Goal: Task Accomplishment & Management: Manage account settings

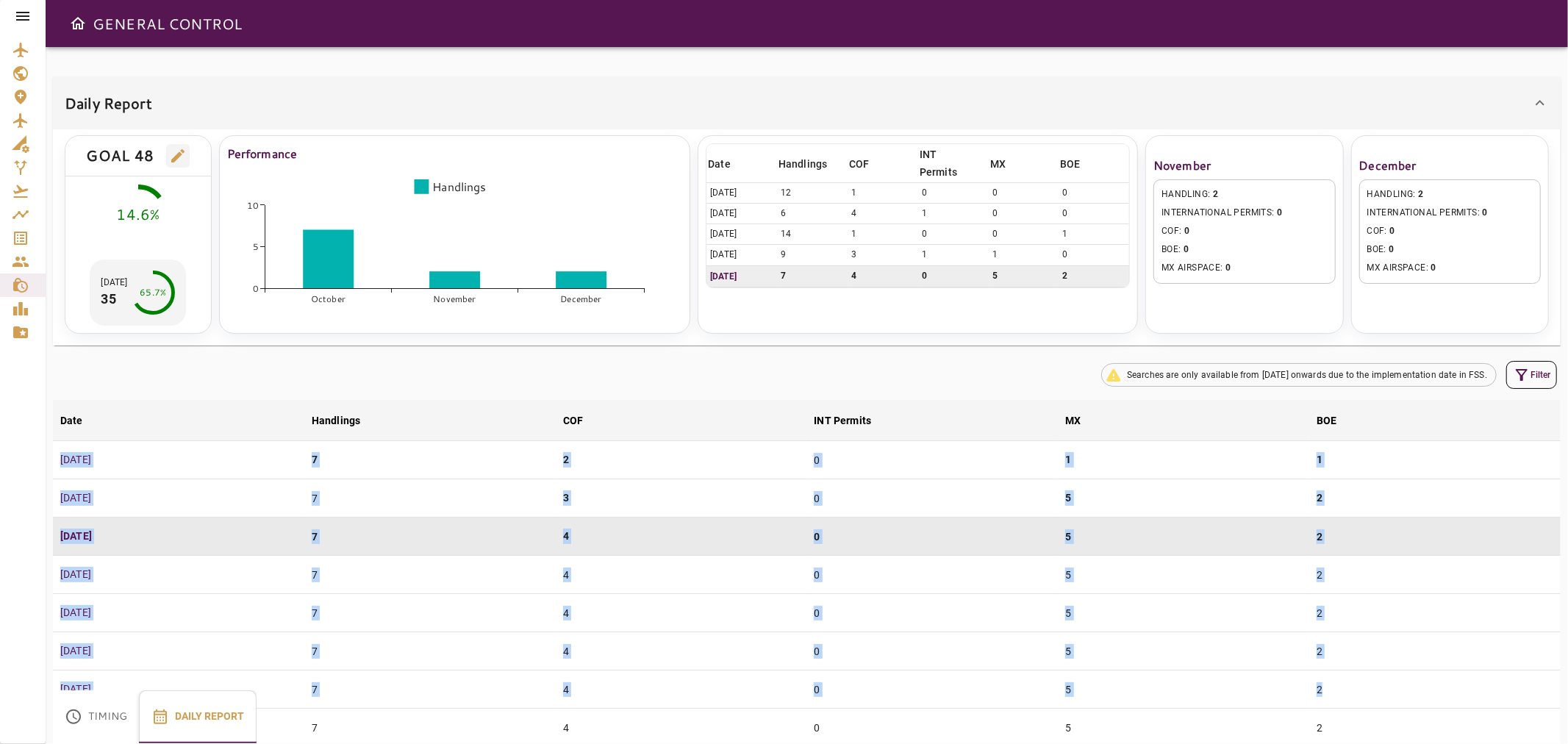
click at [1253, 440] on html "GENERAL CONTROL Daily Report GOAL 48 14.6% [DATE] 35 65.7% Performance October …" at bounding box center [784, 372] width 1568 height 744
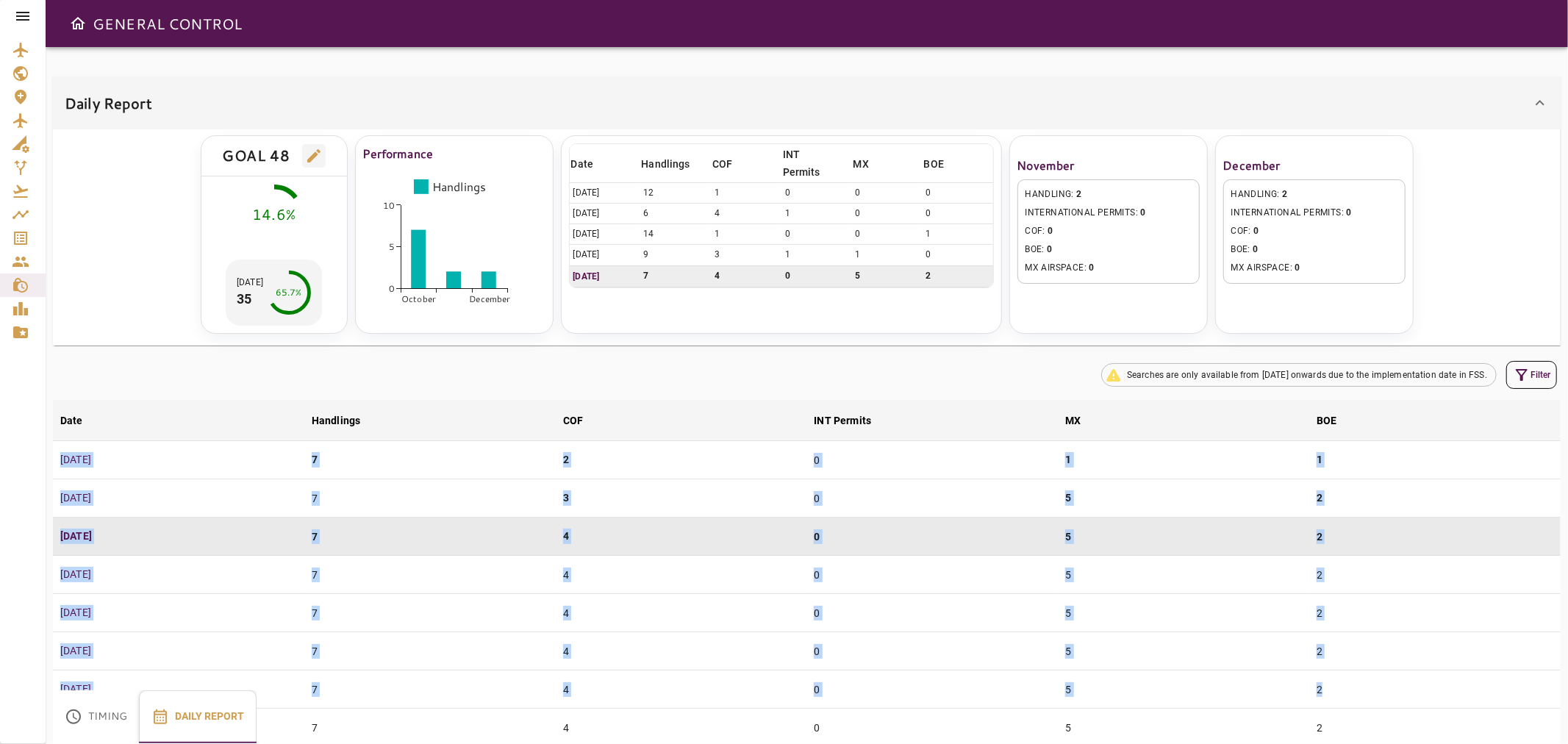
click at [22, 18] on icon at bounding box center [22, 16] width 18 height 18
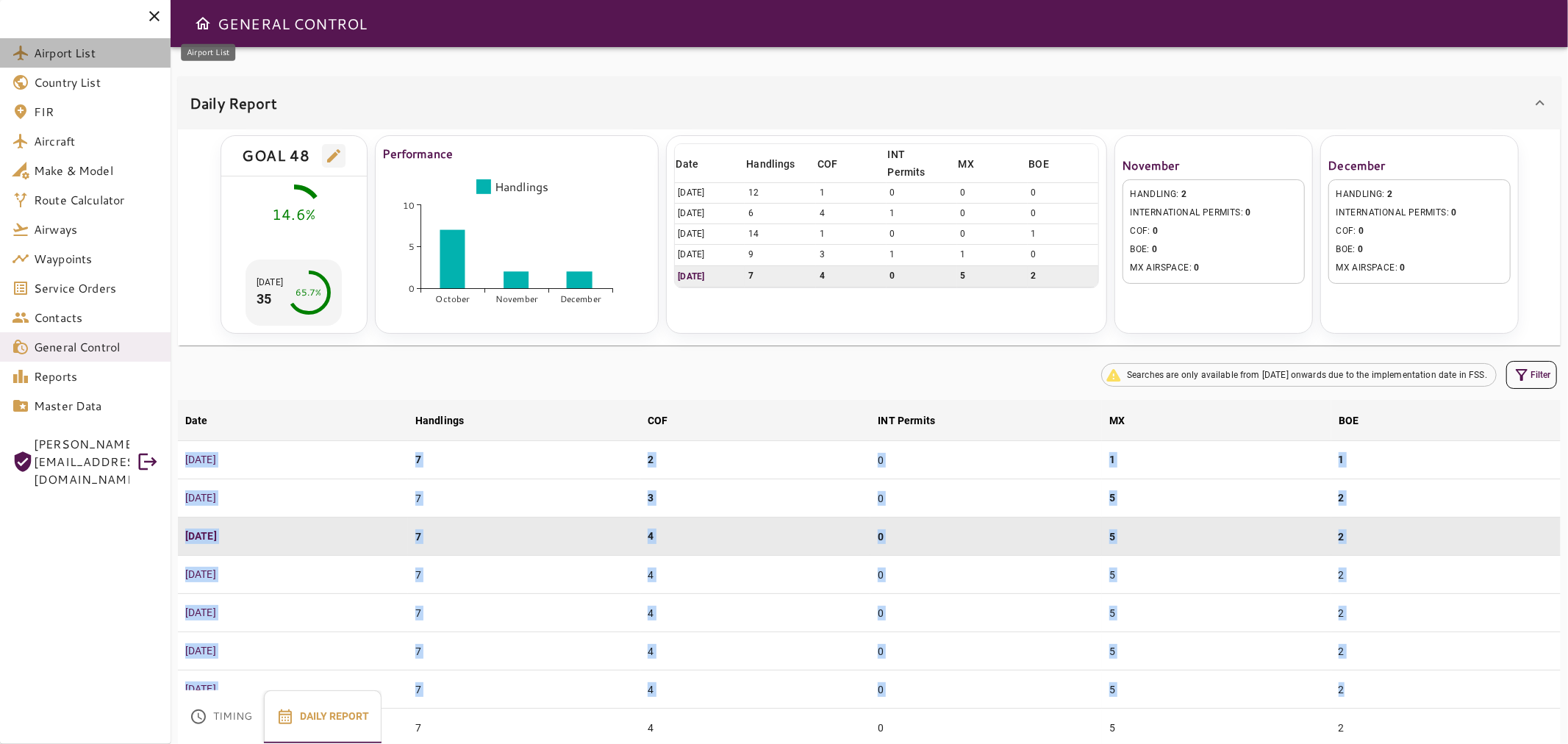
click at [53, 44] on span "Airport List" at bounding box center [96, 52] width 125 height 18
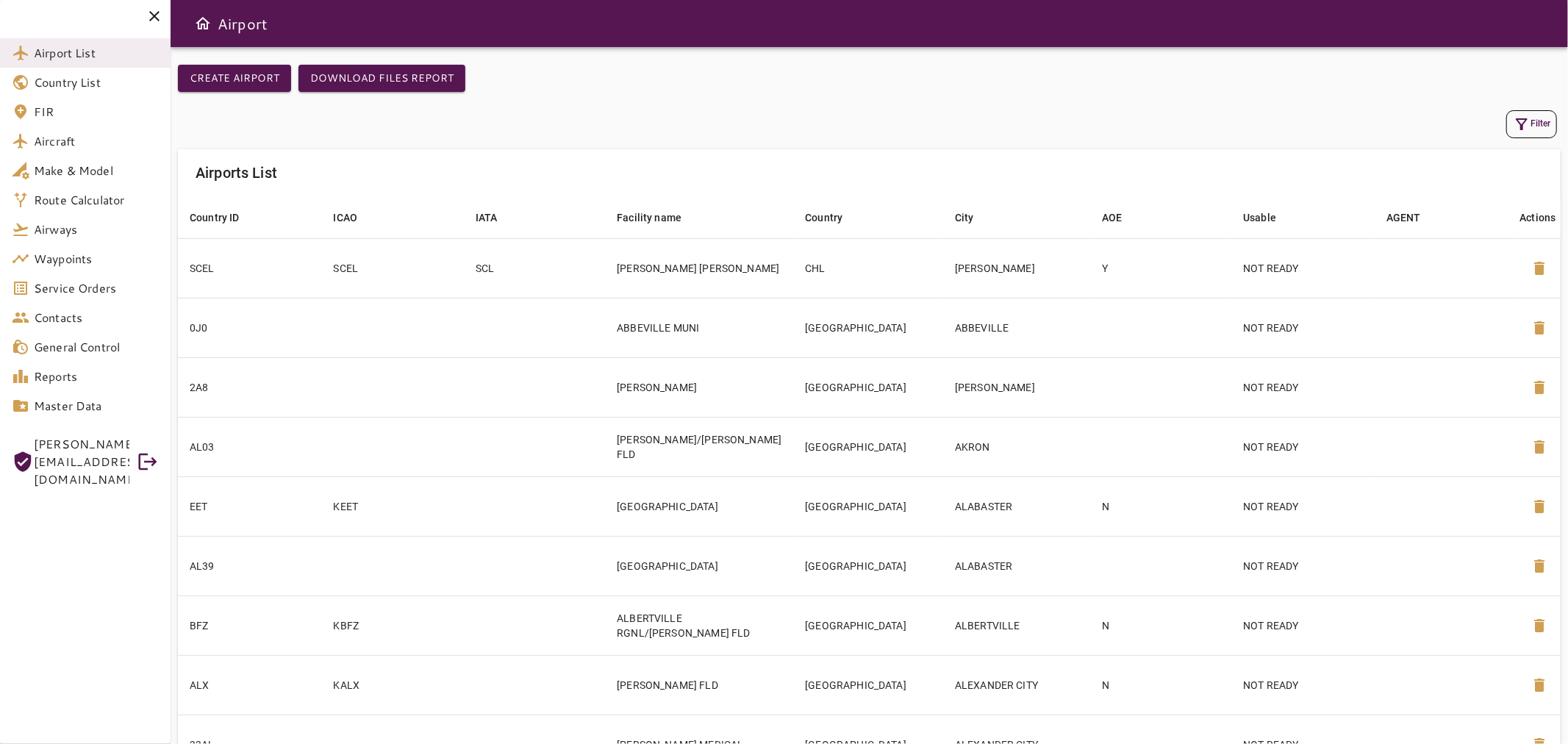
click at [1253, 125] on button "Filter" at bounding box center [1532, 124] width 50 height 28
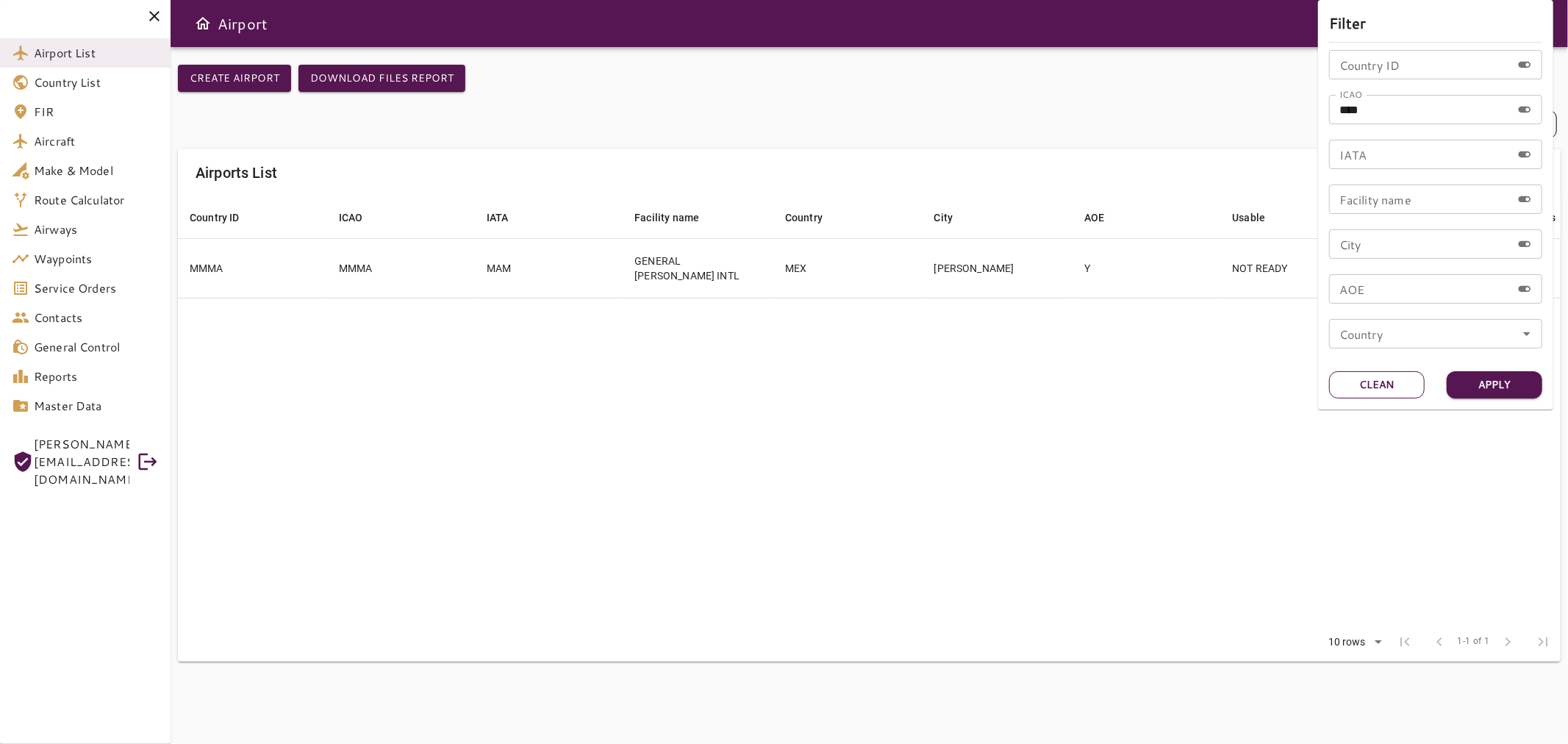
drag, startPoint x: 1405, startPoint y: 396, endPoint x: 1409, endPoint y: 371, distance: 25.3
click at [1253, 388] on button "Clean" at bounding box center [1377, 385] width 95 height 27
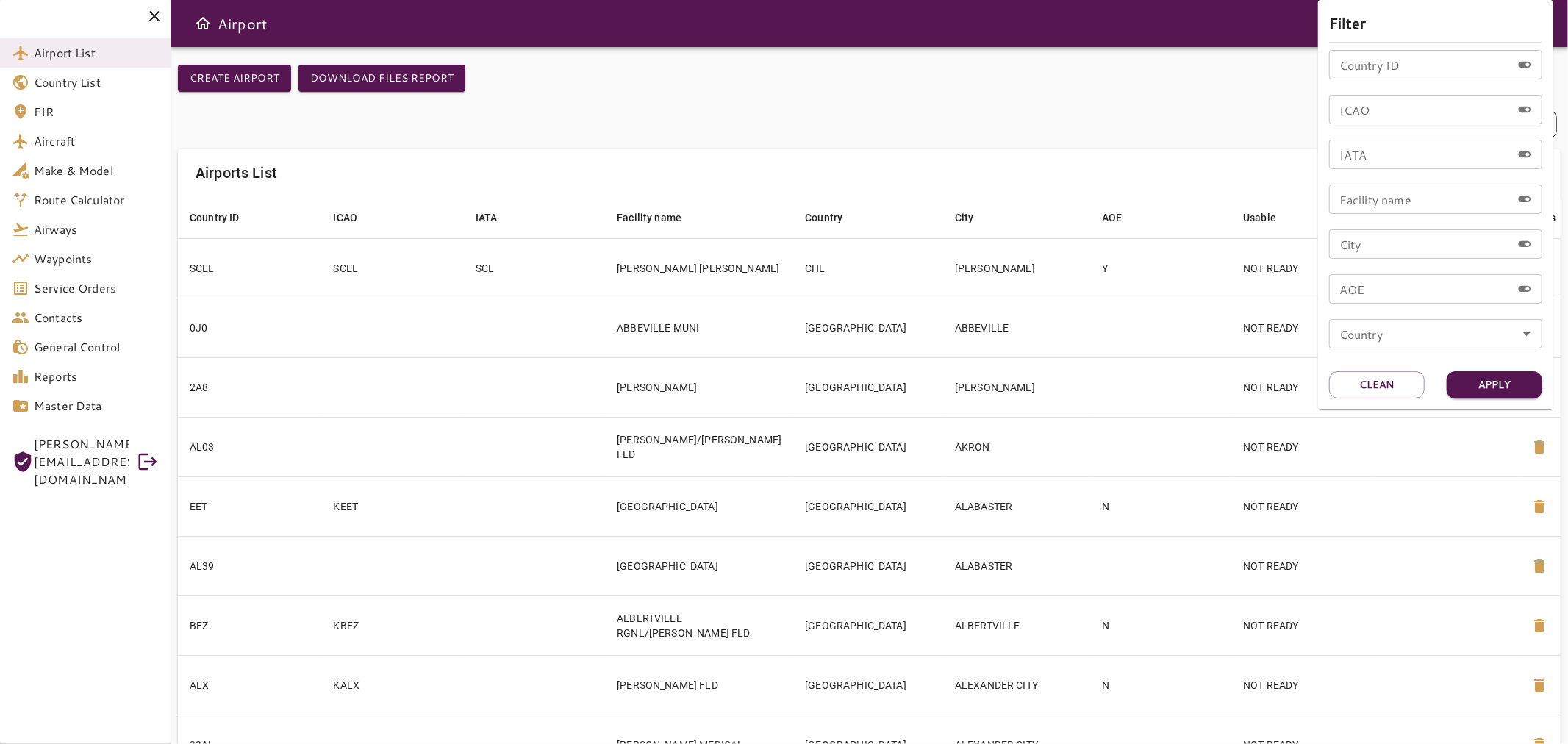
drag, startPoint x: 1405, startPoint y: 108, endPoint x: 1407, endPoint y: 119, distance: 11.2
click at [1253, 114] on input "ICAO" at bounding box center [1420, 109] width 182 height 29
type input "****"
click at [1253, 379] on button "Apply" at bounding box center [1494, 385] width 95 height 27
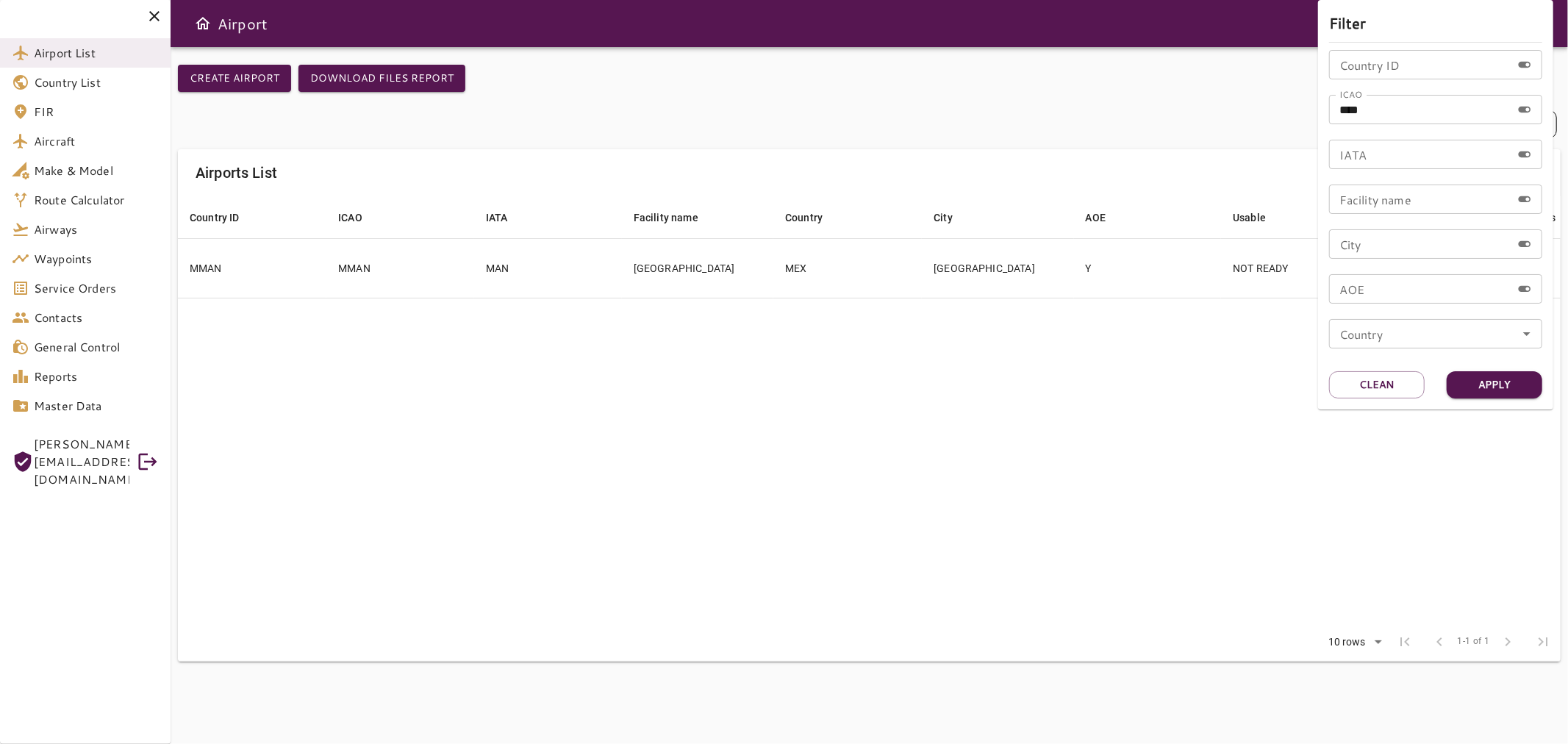
click at [1154, 280] on div at bounding box center [784, 372] width 1568 height 744
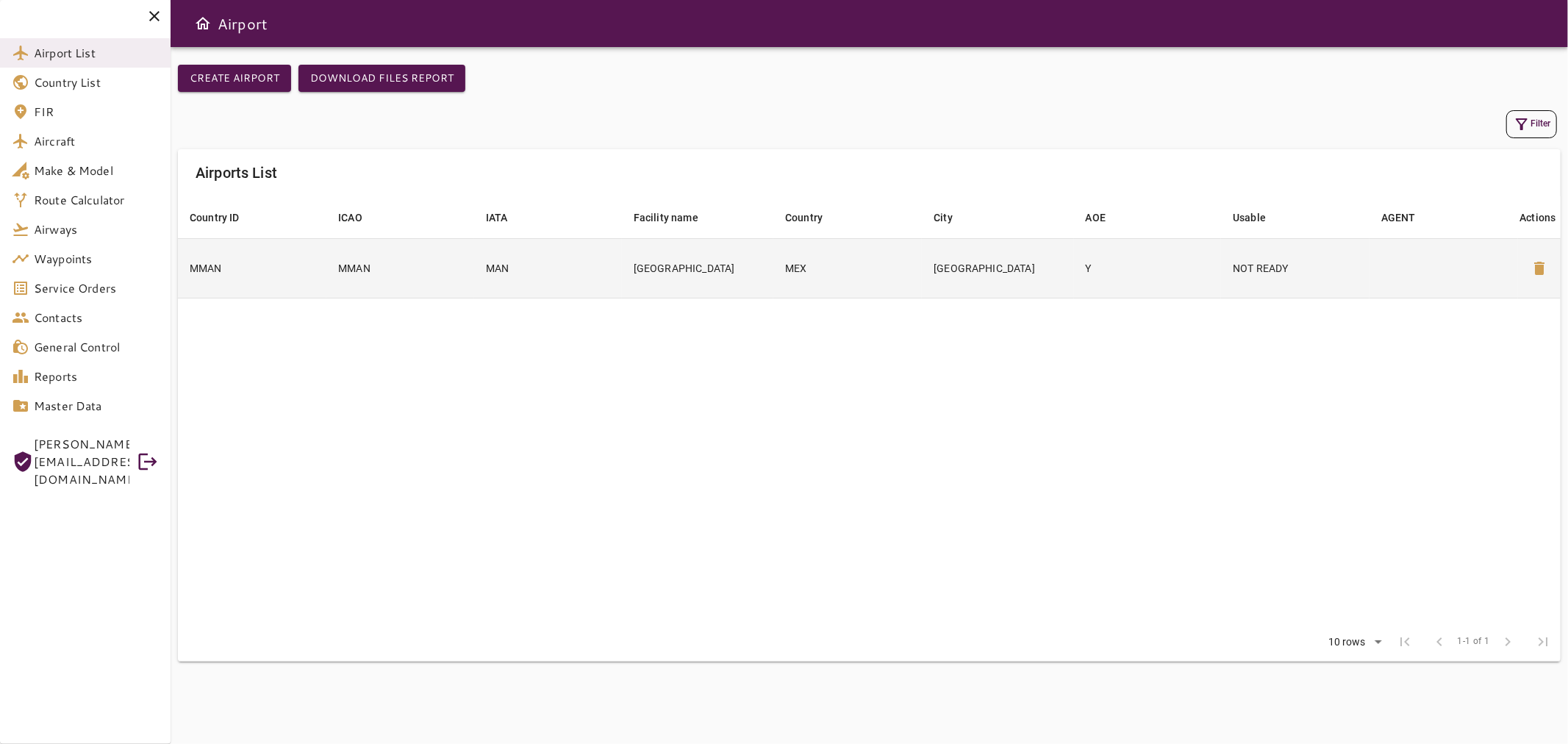
click at [1167, 288] on td "Y" at bounding box center [1147, 268] width 147 height 60
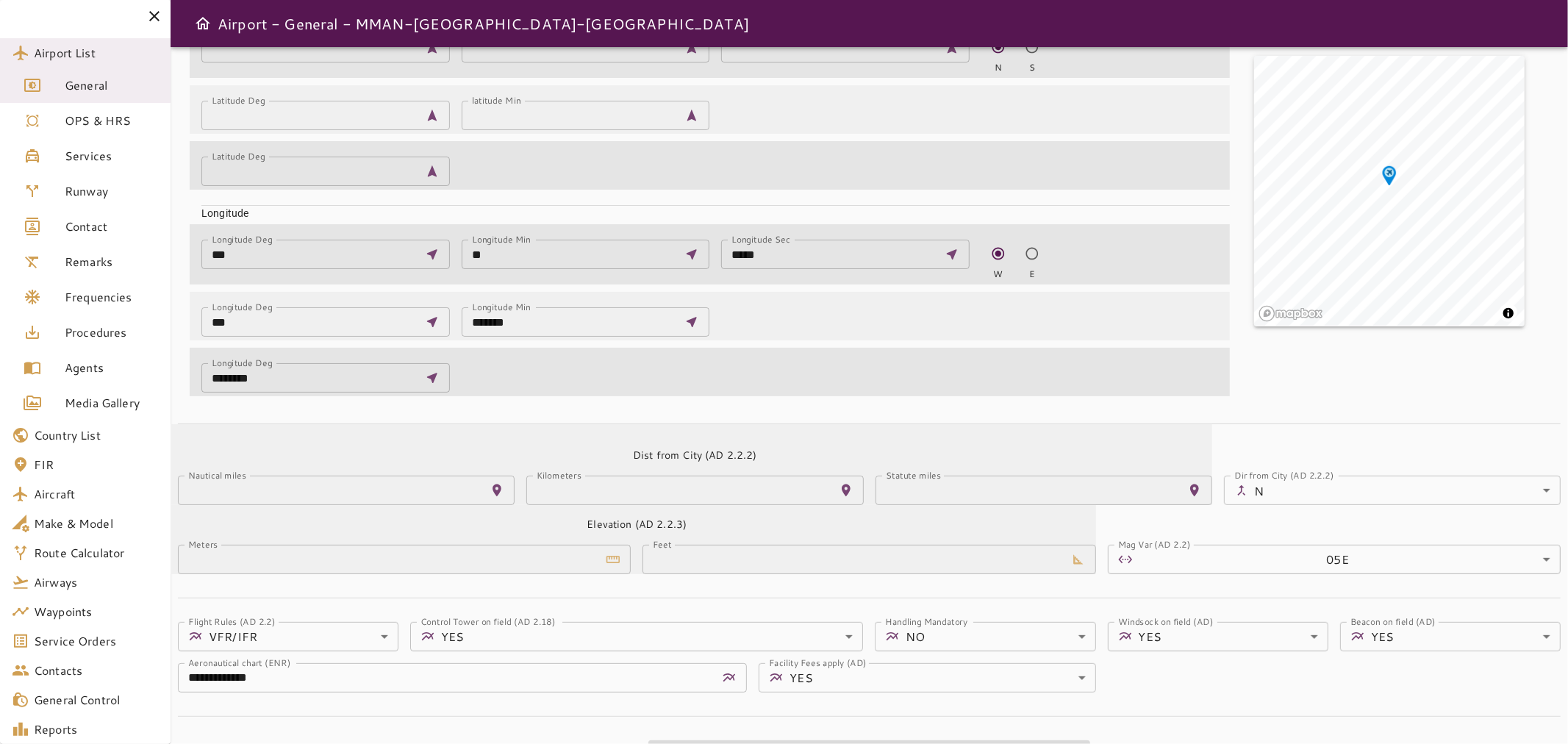
scroll to position [441, 0]
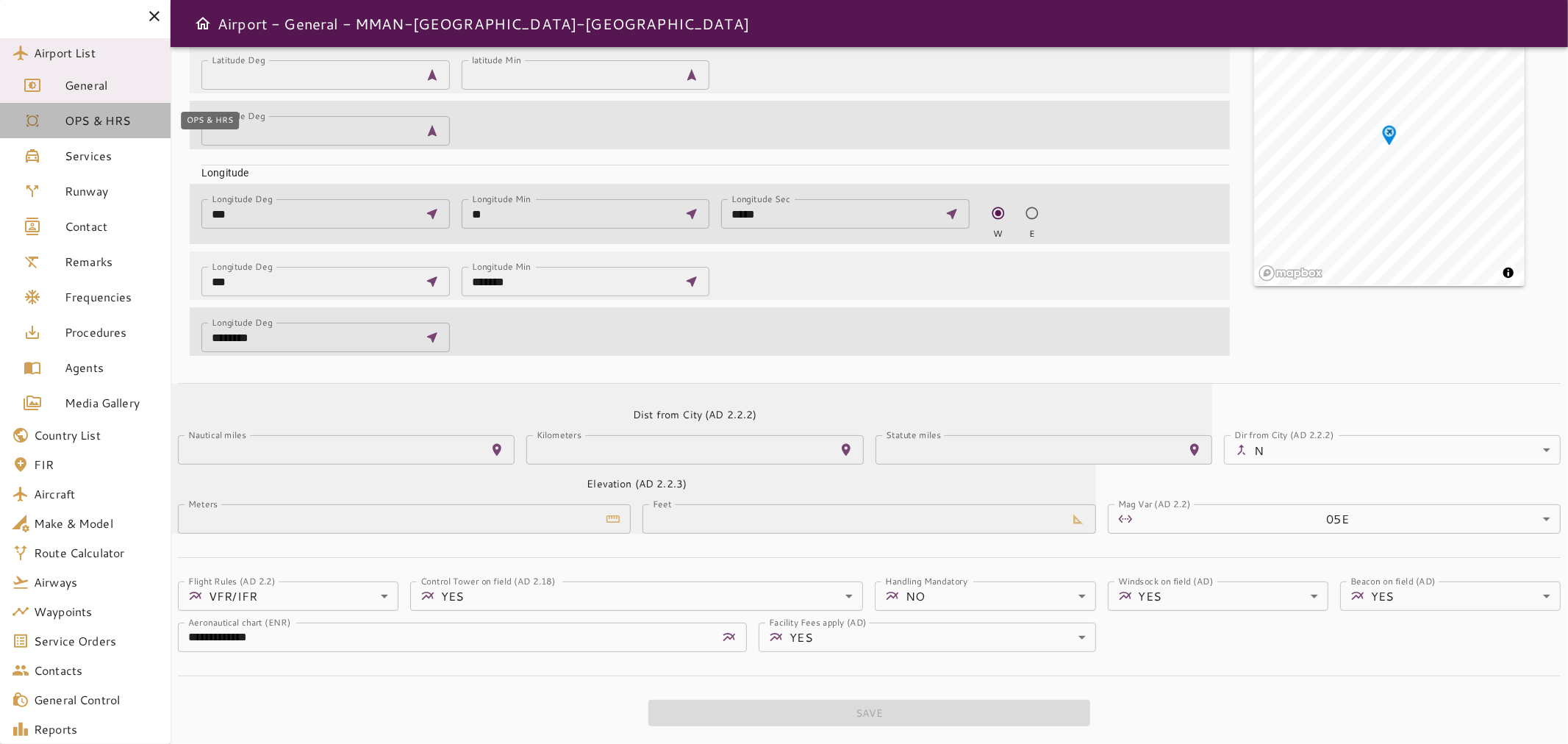
click at [105, 133] on link "OPS & HRS" at bounding box center [85, 120] width 171 height 35
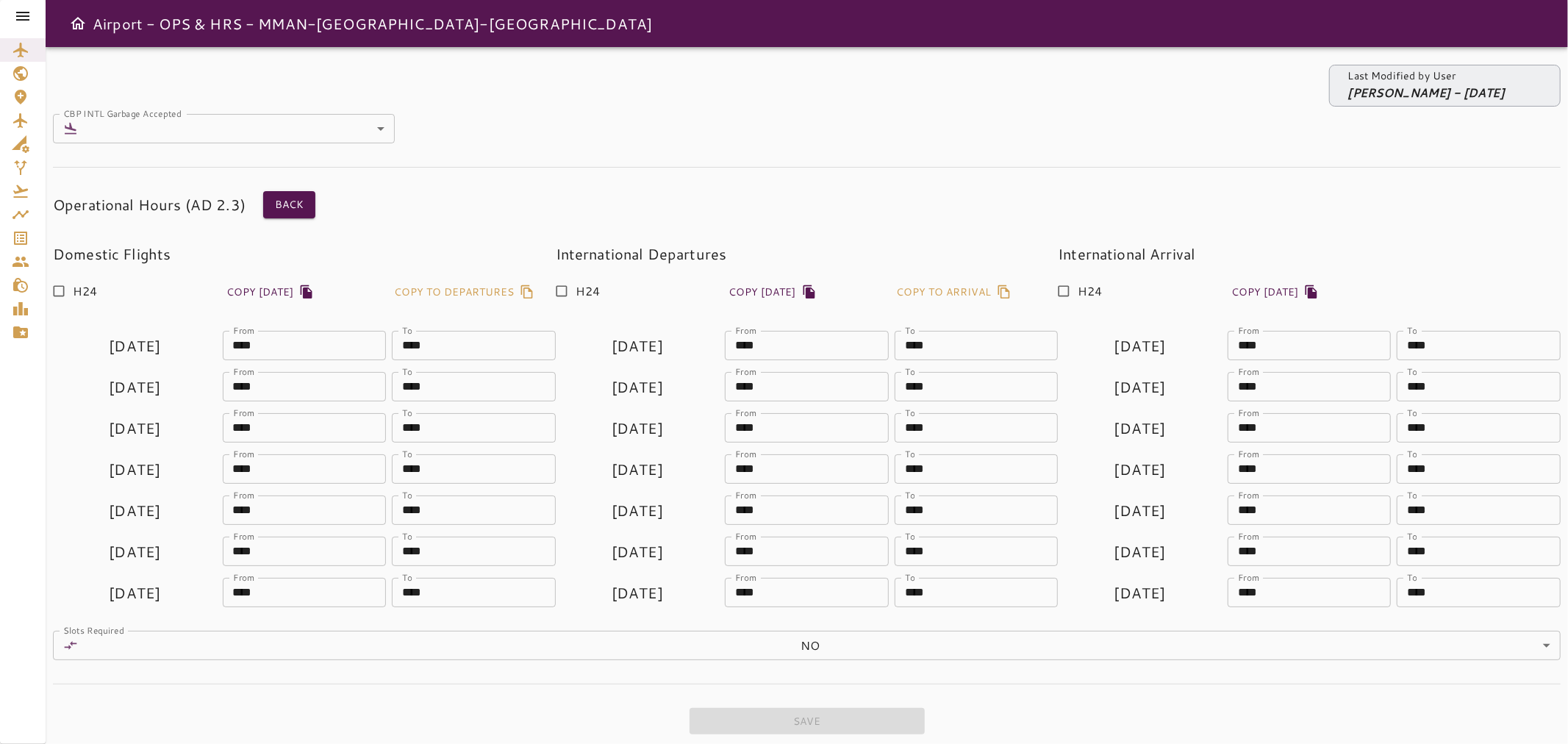
click at [20, 16] on icon at bounding box center [22, 16] width 13 height 8
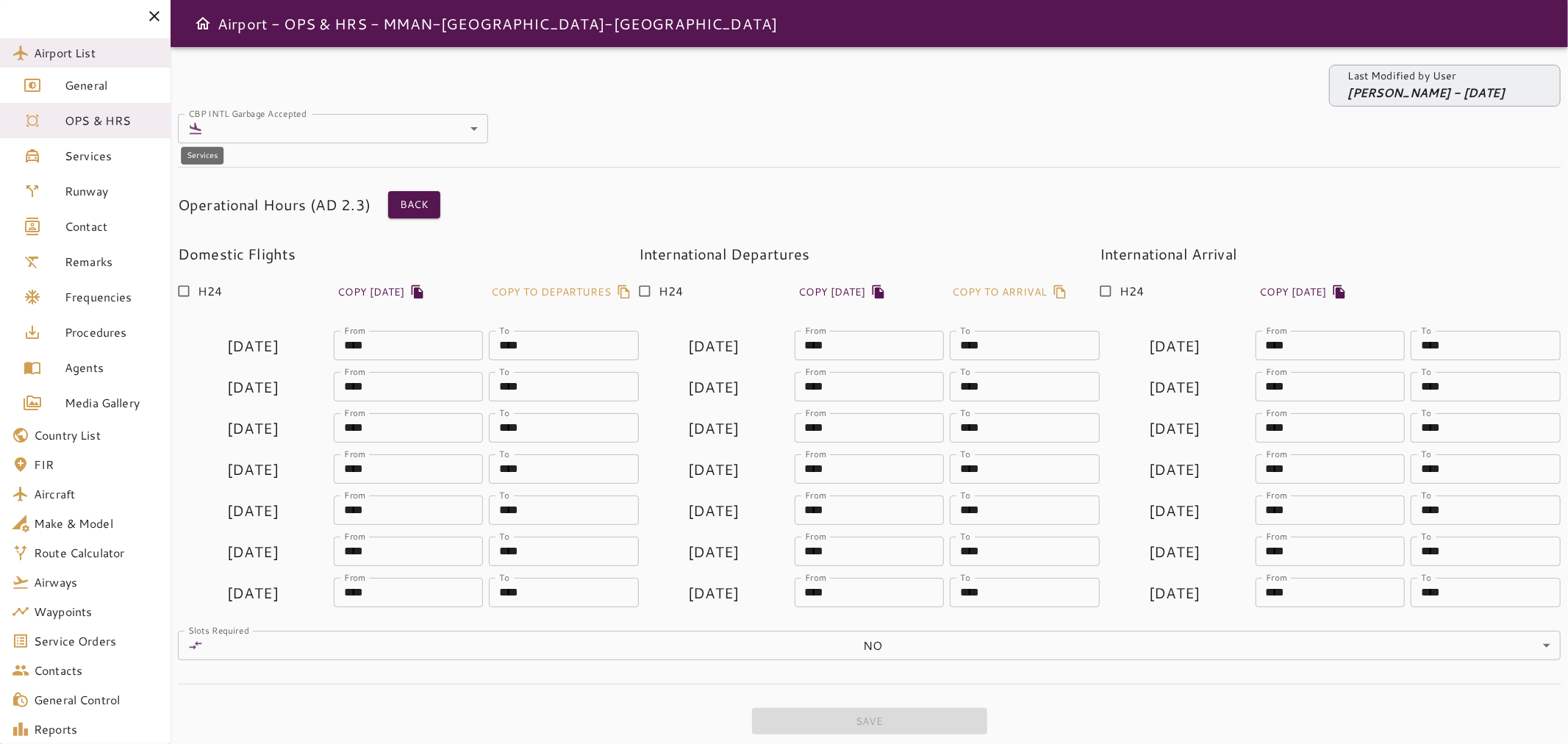
click at [89, 162] on span "Services" at bounding box center [111, 155] width 94 height 18
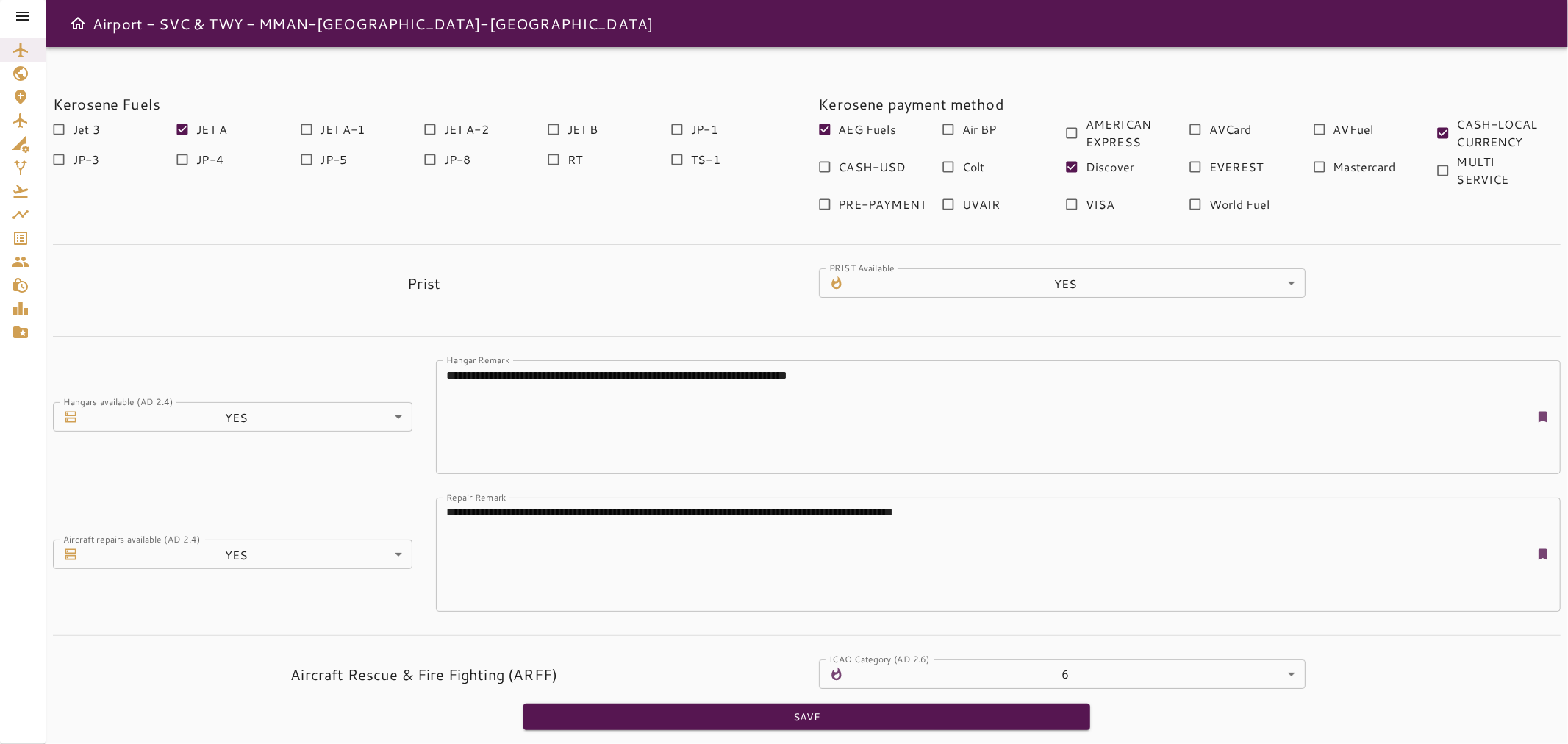
scroll to position [248, 0]
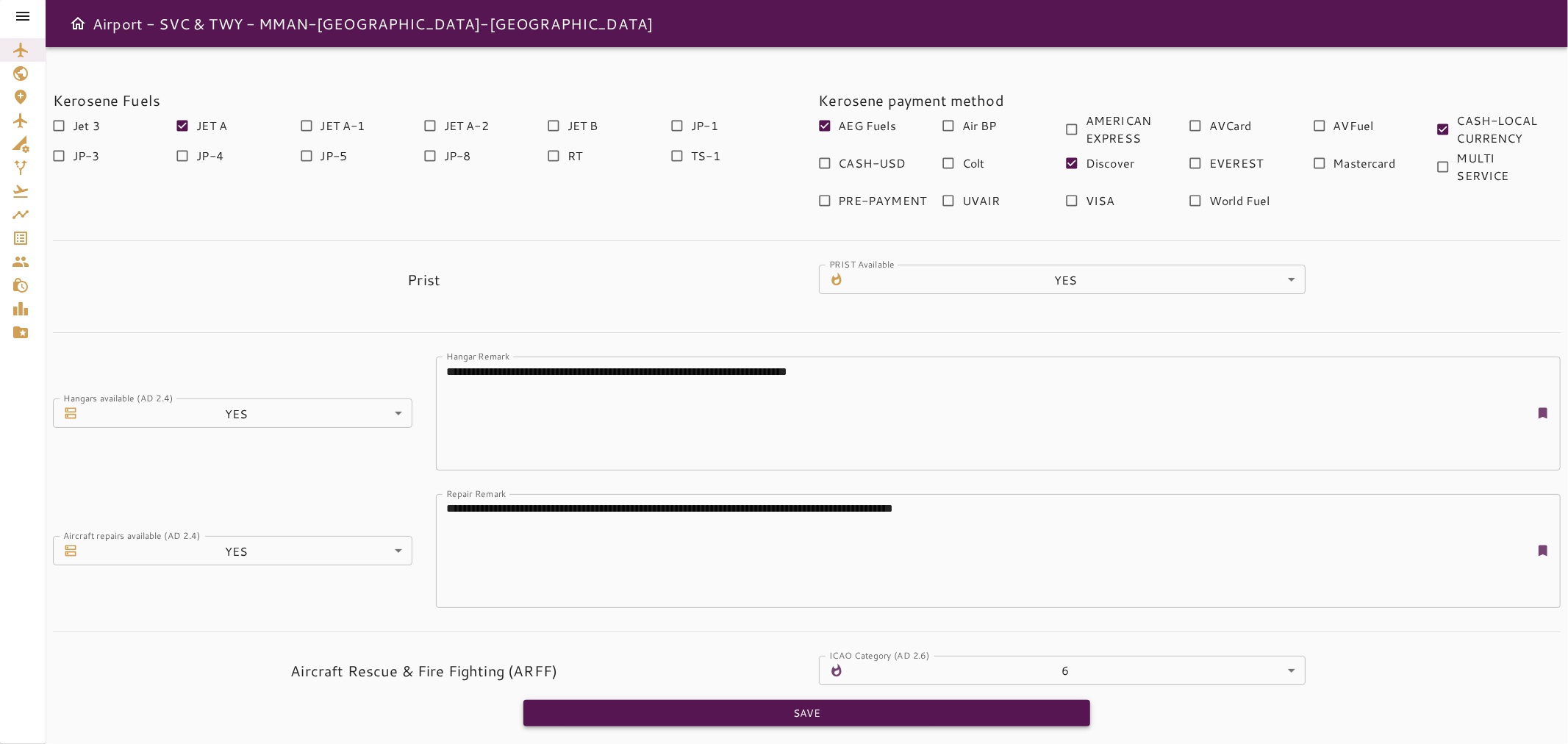
click at [963, 567] on button "Save" at bounding box center [806, 713] width 567 height 27
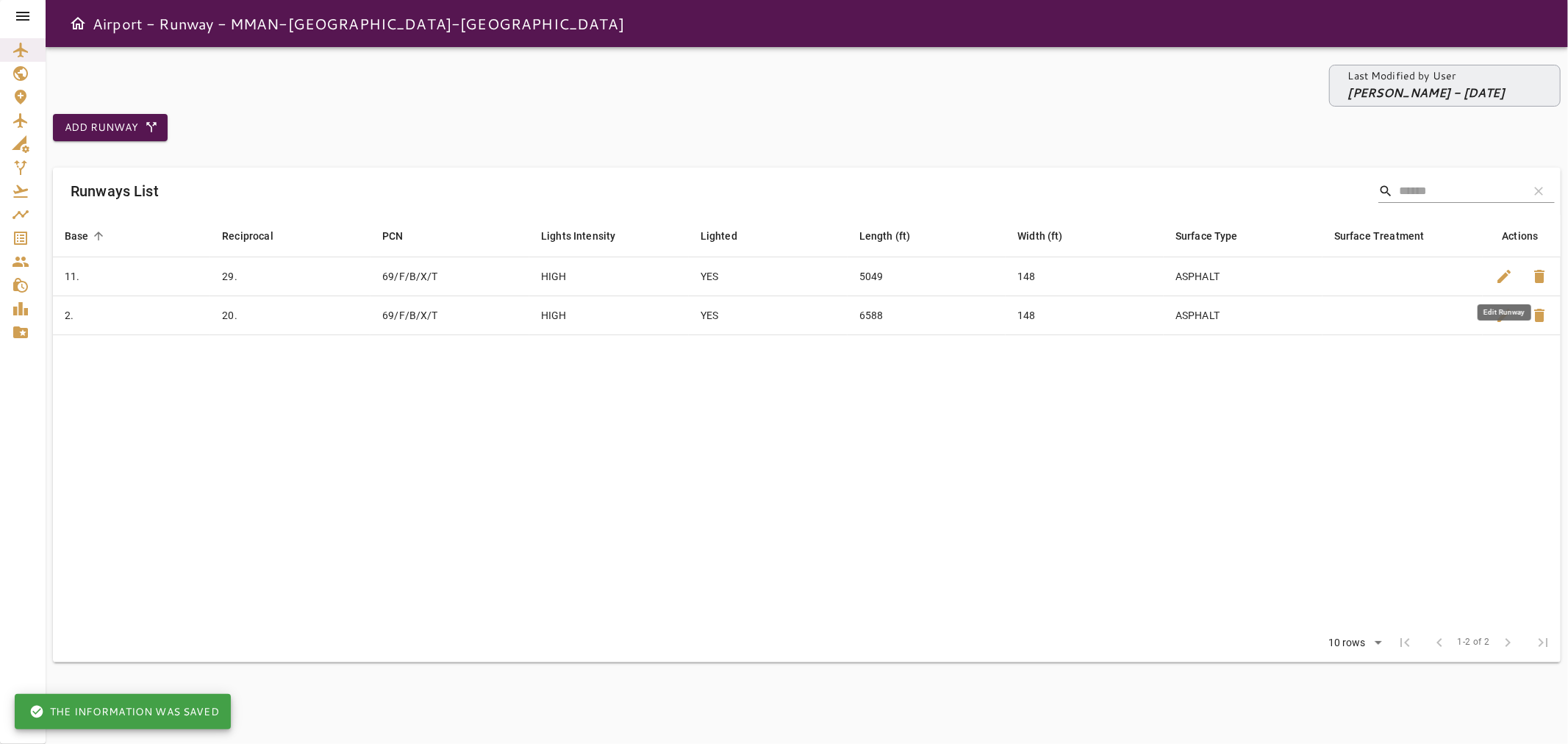
click at [1253, 281] on span "edit" at bounding box center [1504, 276] width 18 height 18
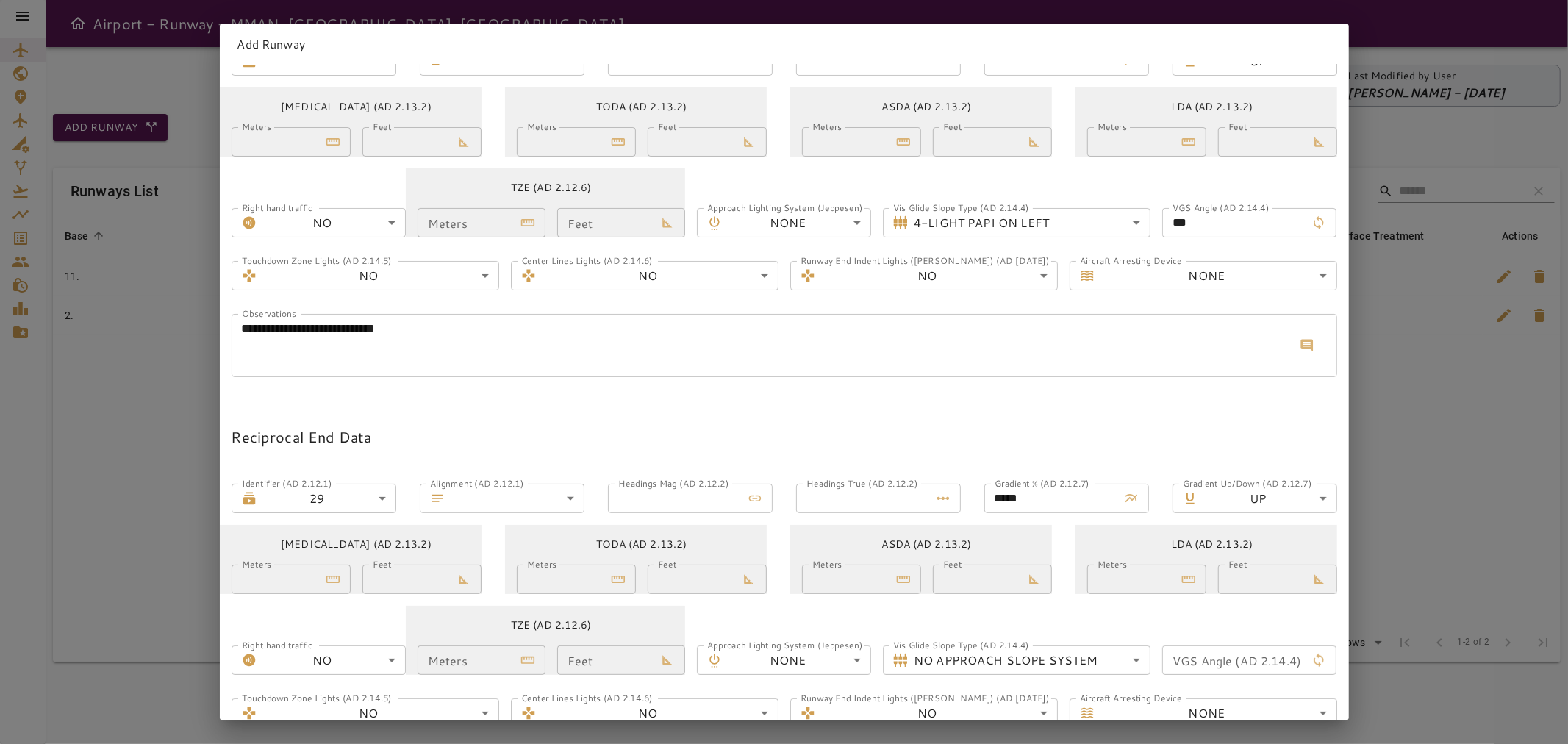
scroll to position [457, 0]
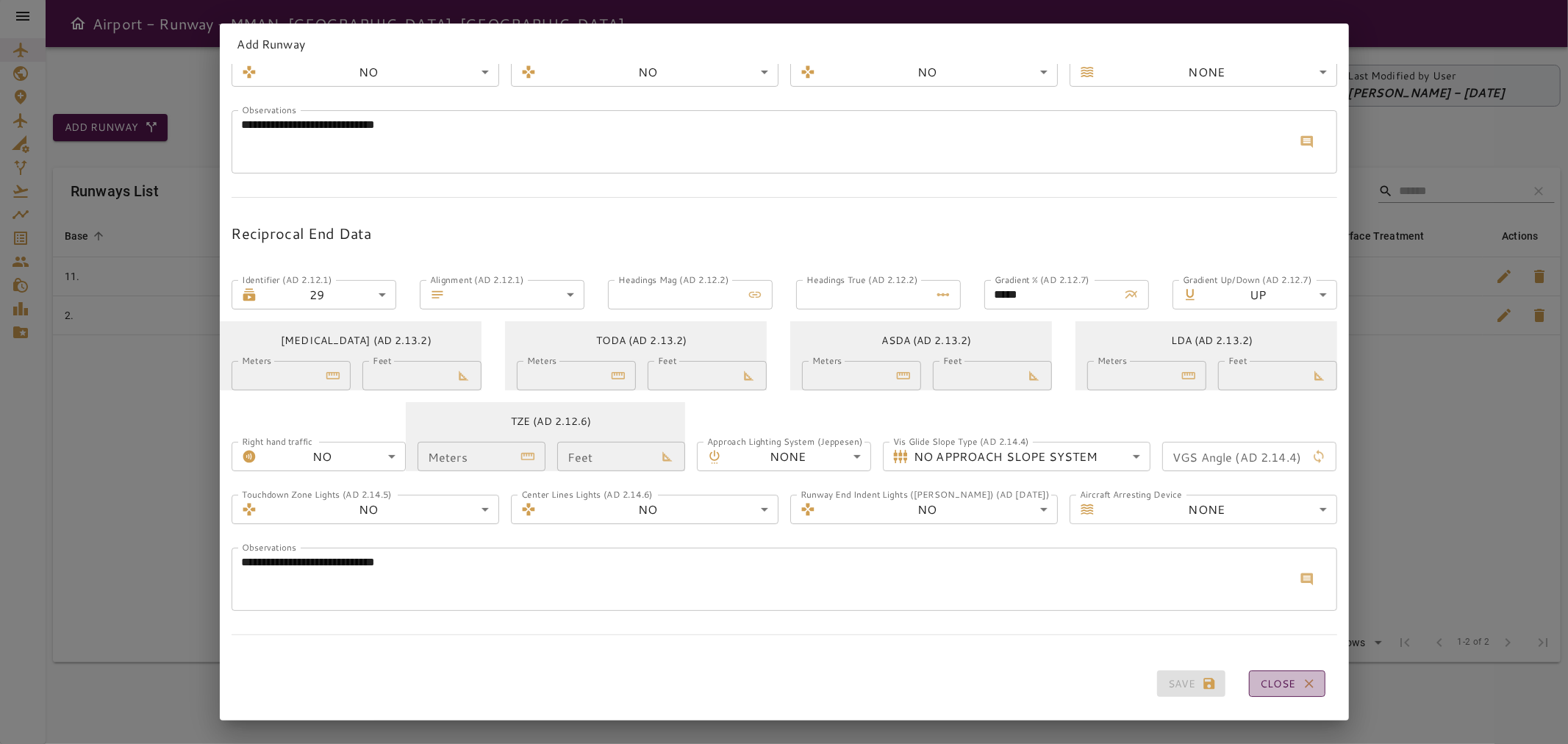
click at [1252, 567] on button "Close" at bounding box center [1287, 683] width 77 height 27
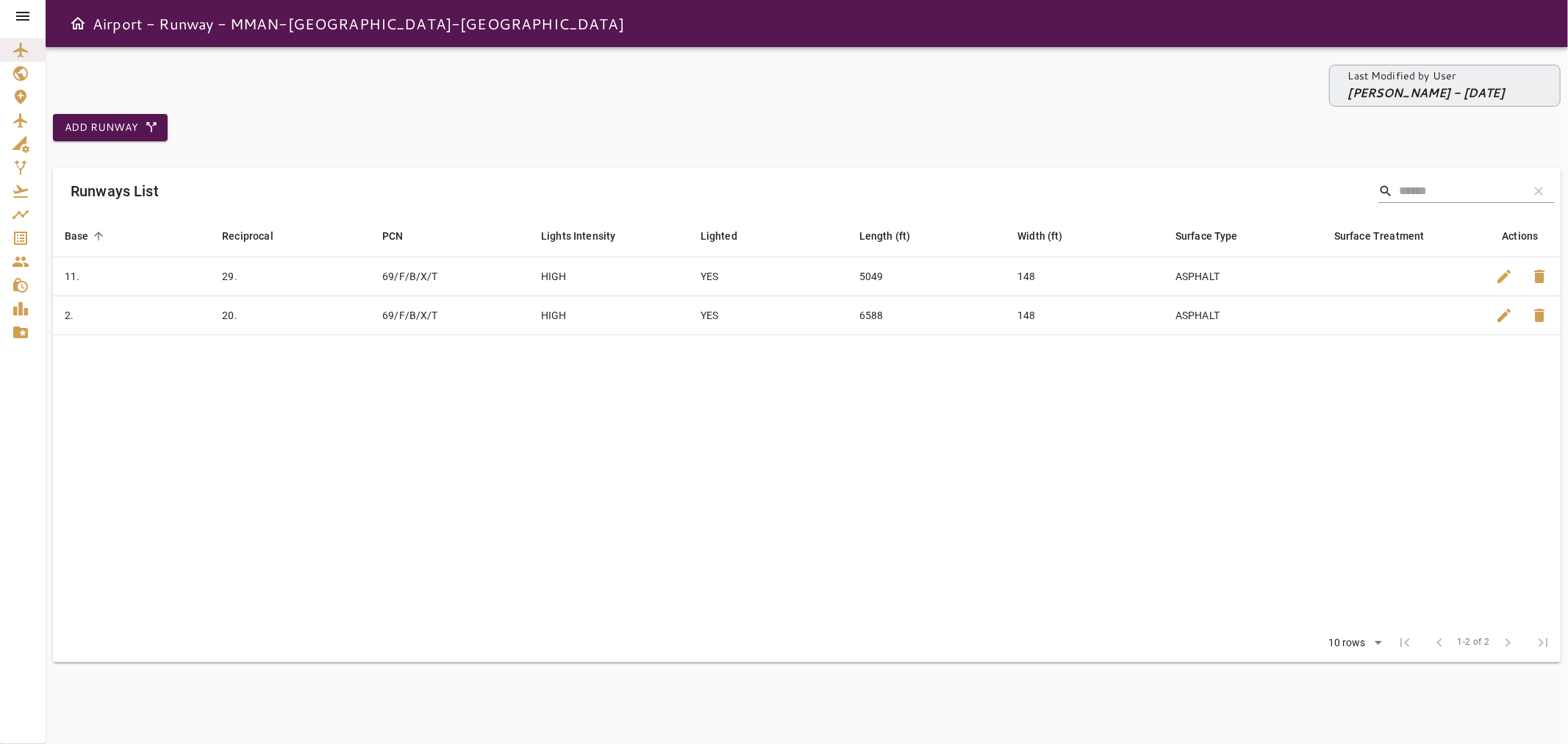
drag, startPoint x: 1081, startPoint y: 667, endPoint x: 1476, endPoint y: 650, distance: 395.4
click at [1003, 567] on div "Last Modified by User [PERSON_NAME] - [DATE] Add Runway Runways List search cle…" at bounding box center [806, 395] width 1522 height 697
click at [1253, 280] on span "edit" at bounding box center [1504, 276] width 18 height 18
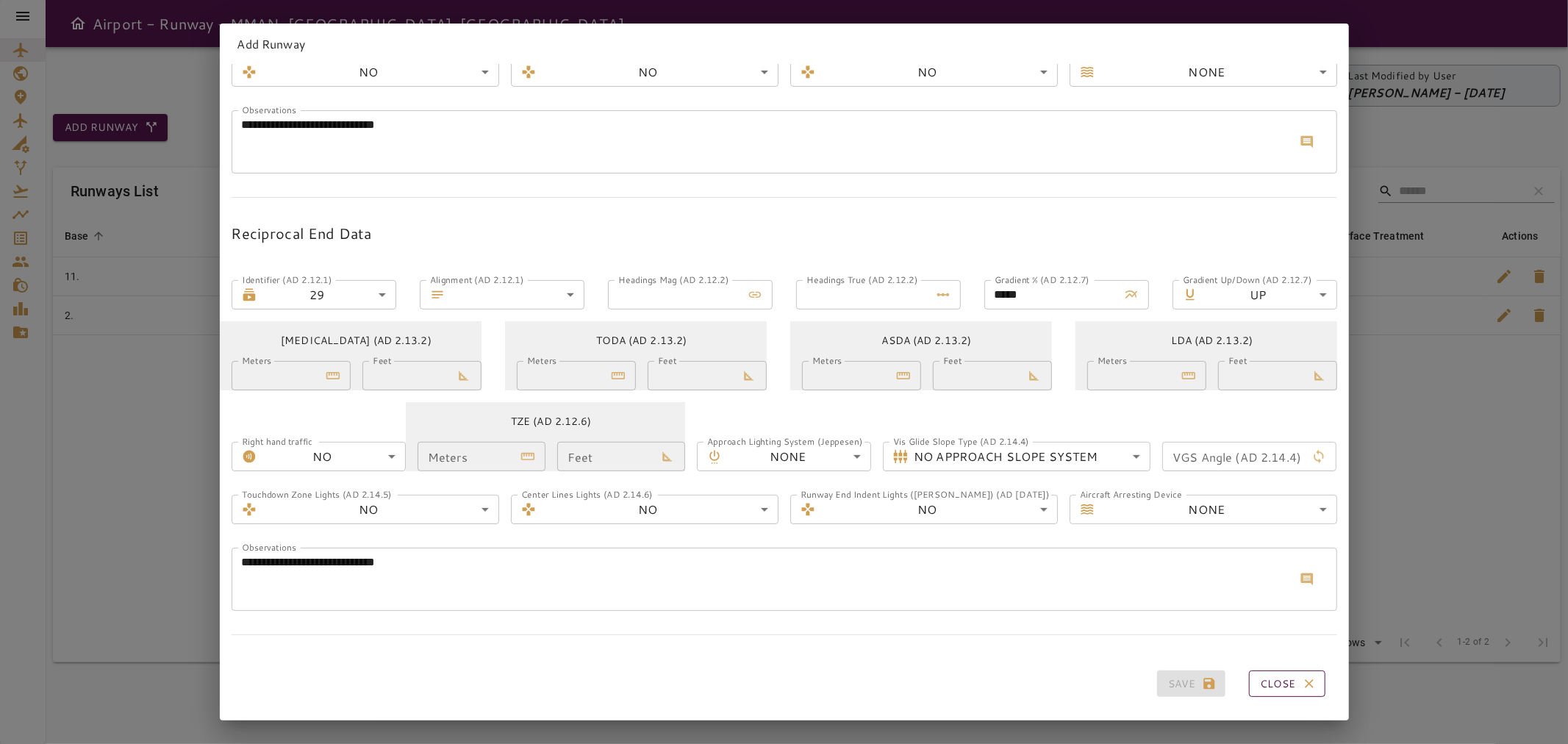
click at [1253, 567] on button "Close" at bounding box center [1287, 683] width 77 height 27
